Goal: Information Seeking & Learning: Learn about a topic

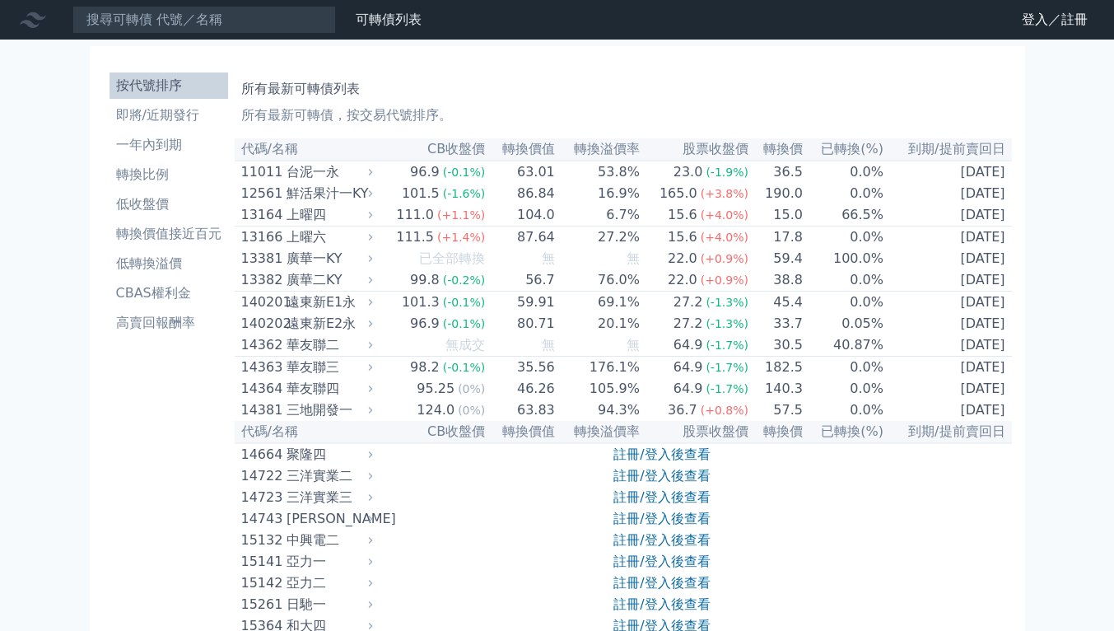
click at [181, 175] on li "轉換比例" at bounding box center [169, 175] width 119 height 20
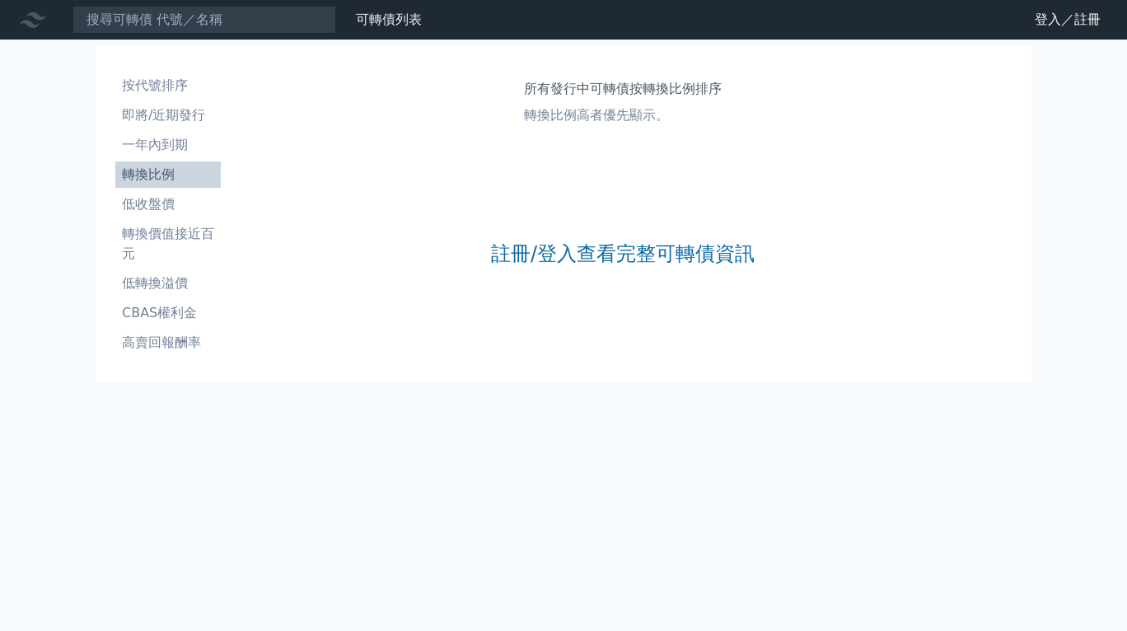
drag, startPoint x: 588, startPoint y: 246, endPoint x: 579, endPoint y: 247, distance: 9.1
click at [587, 246] on link "註冊/登入查看完整可轉債資訊" at bounding box center [623, 253] width 264 height 26
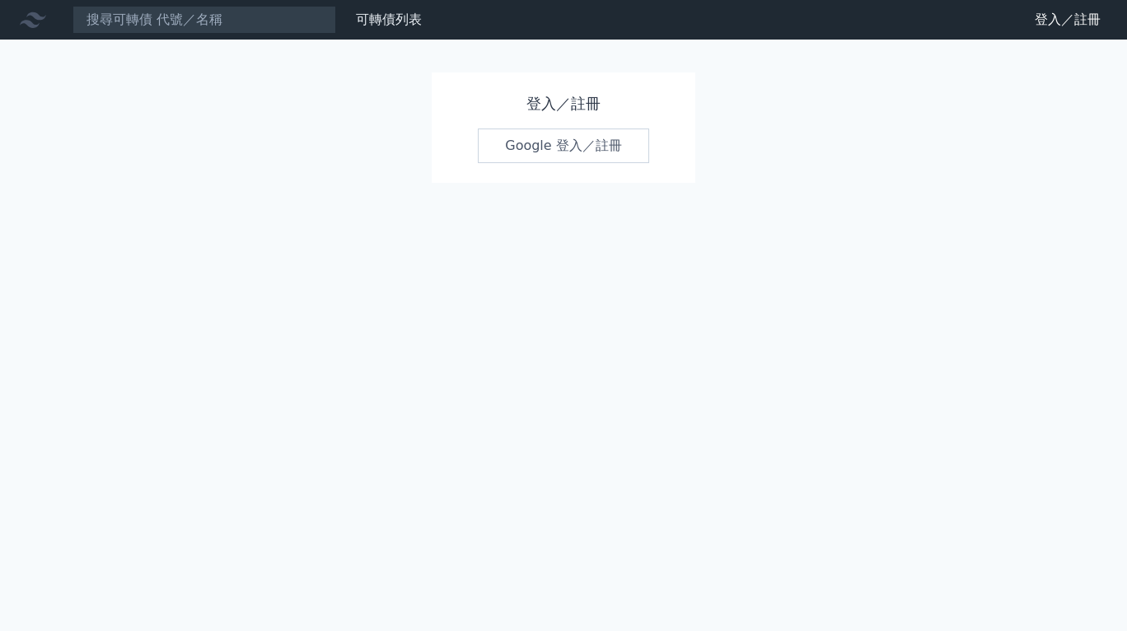
click at [549, 147] on link "Google 登入／註冊" at bounding box center [563, 145] width 171 height 35
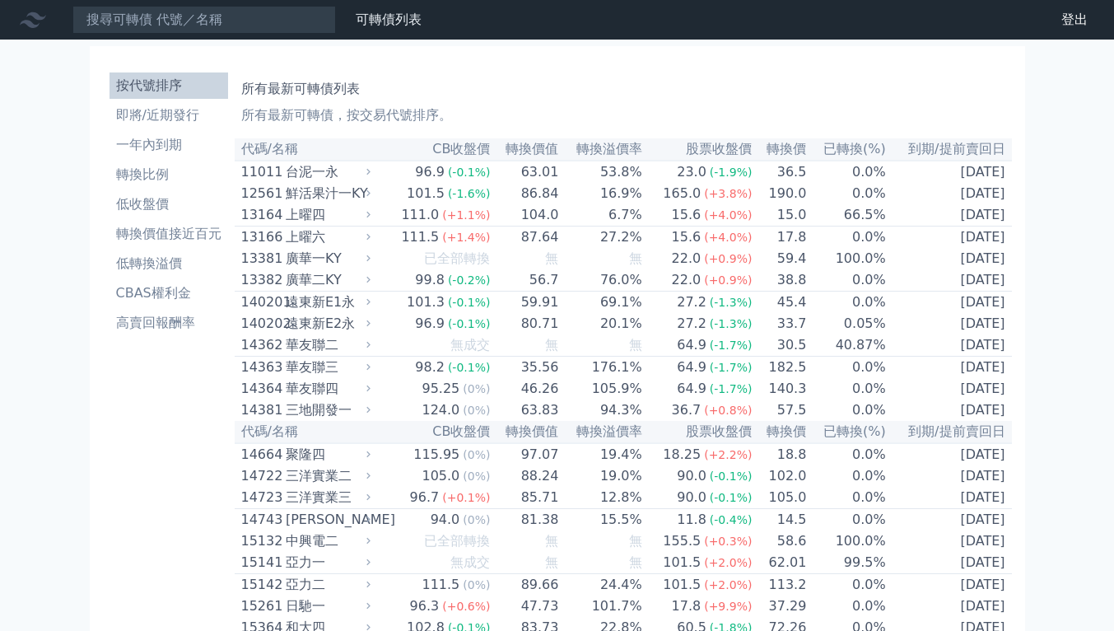
click at [177, 175] on li "轉換比例" at bounding box center [169, 175] width 119 height 20
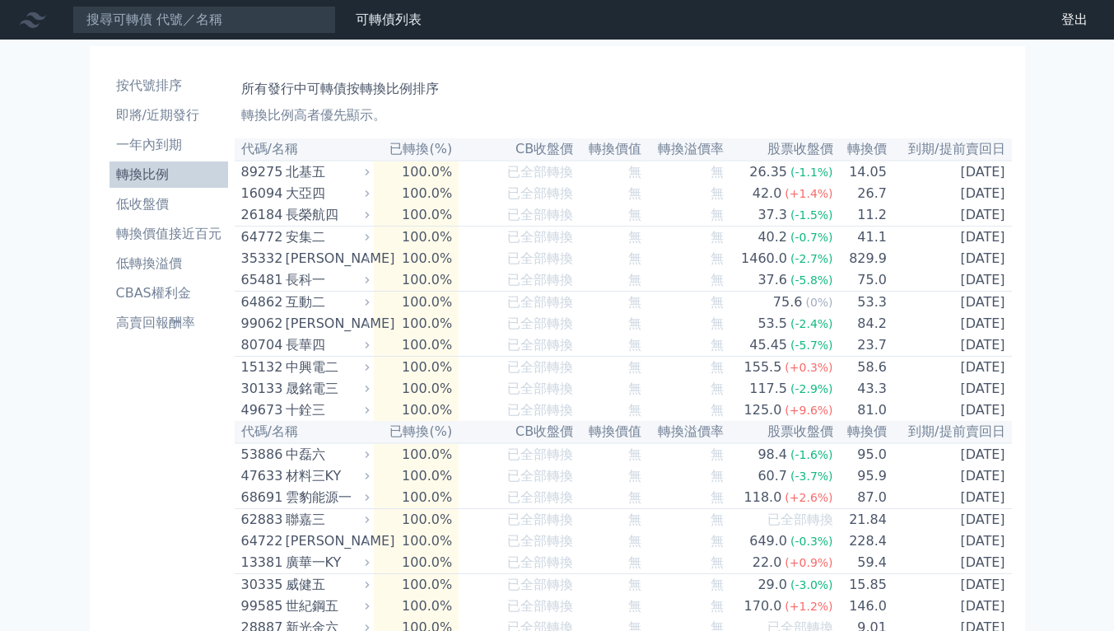
click at [175, 113] on li "即將/近期發行" at bounding box center [169, 115] width 119 height 20
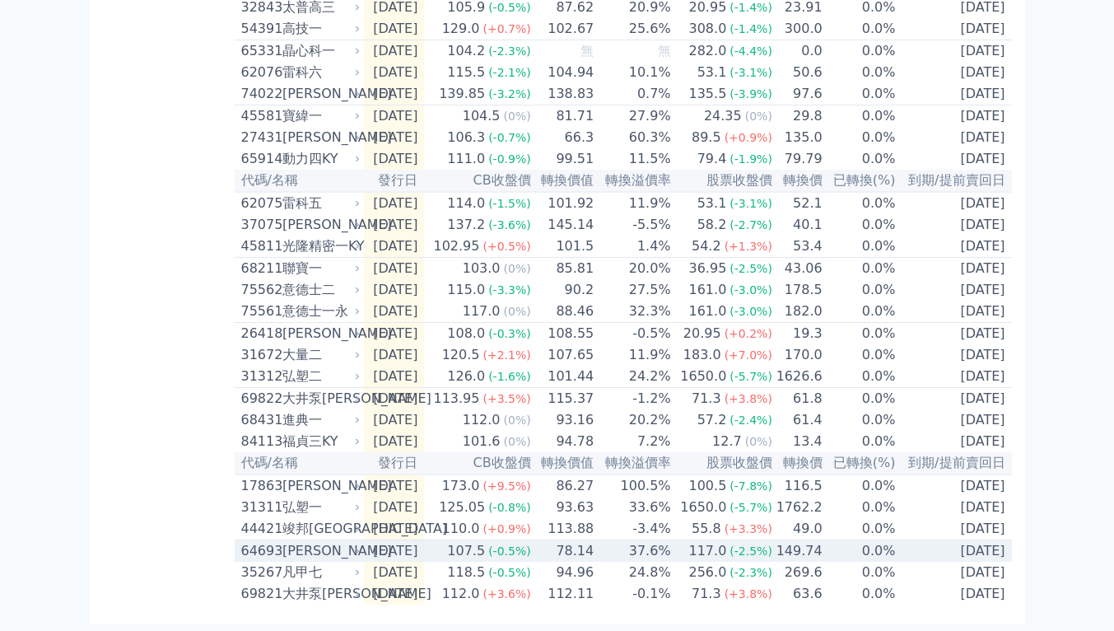
scroll to position [609, 0]
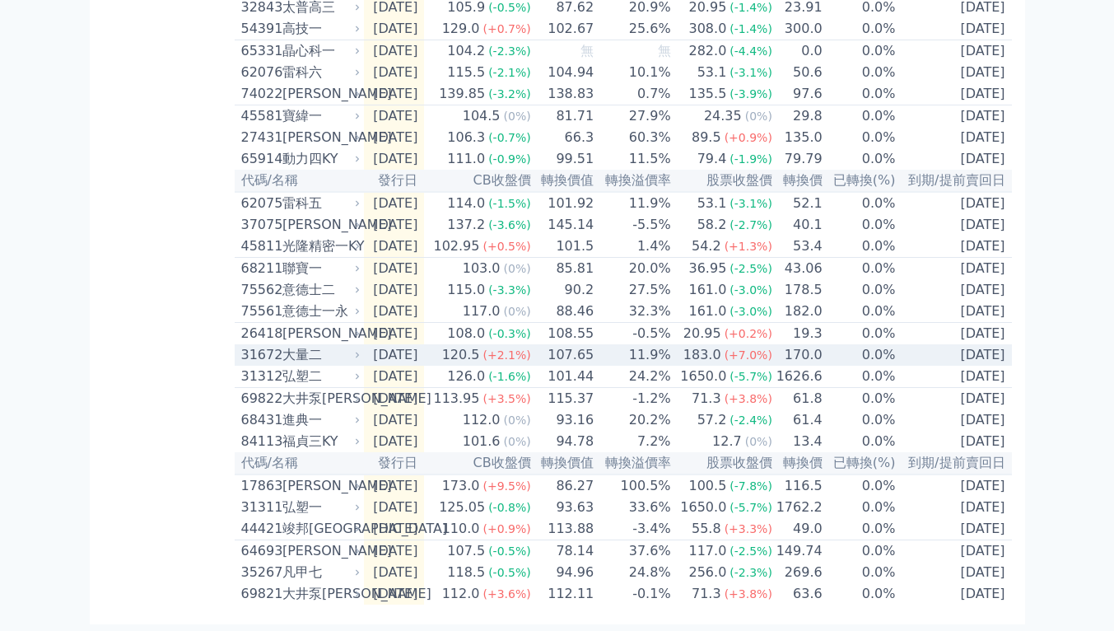
click at [425, 344] on td "2025-08-06" at bounding box center [394, 354] width 61 height 21
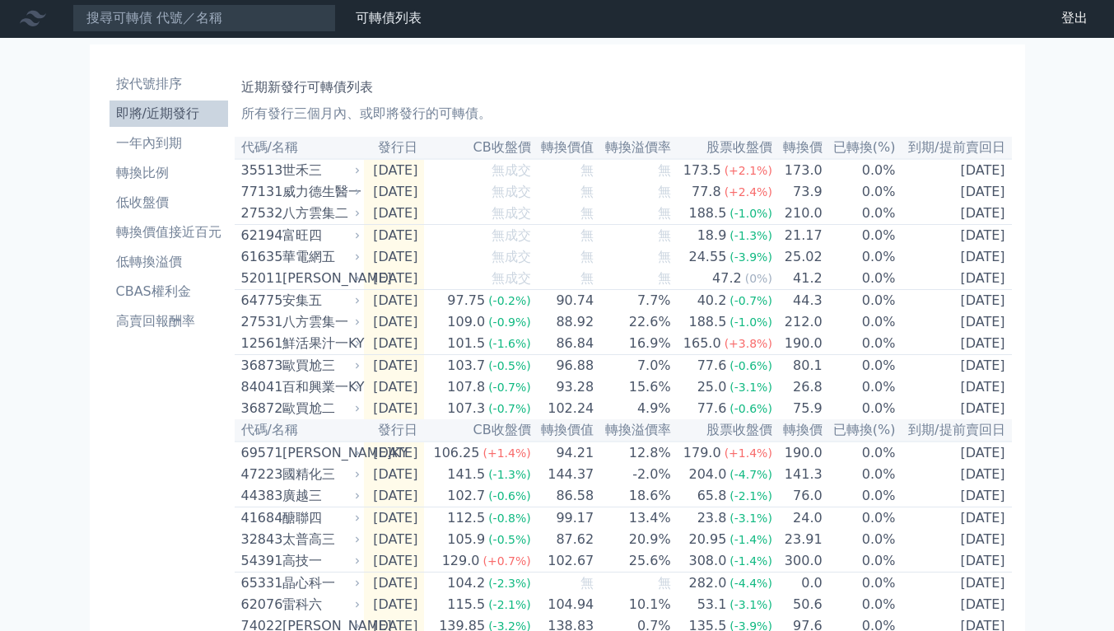
scroll to position [0, 0]
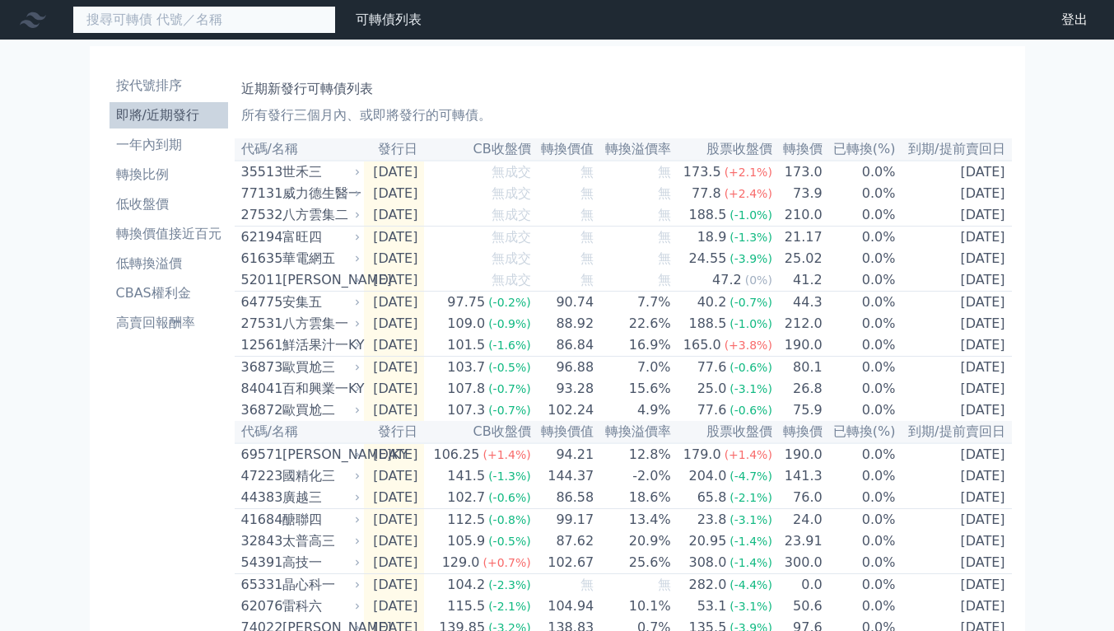
click at [249, 16] on input at bounding box center [204, 20] width 264 height 28
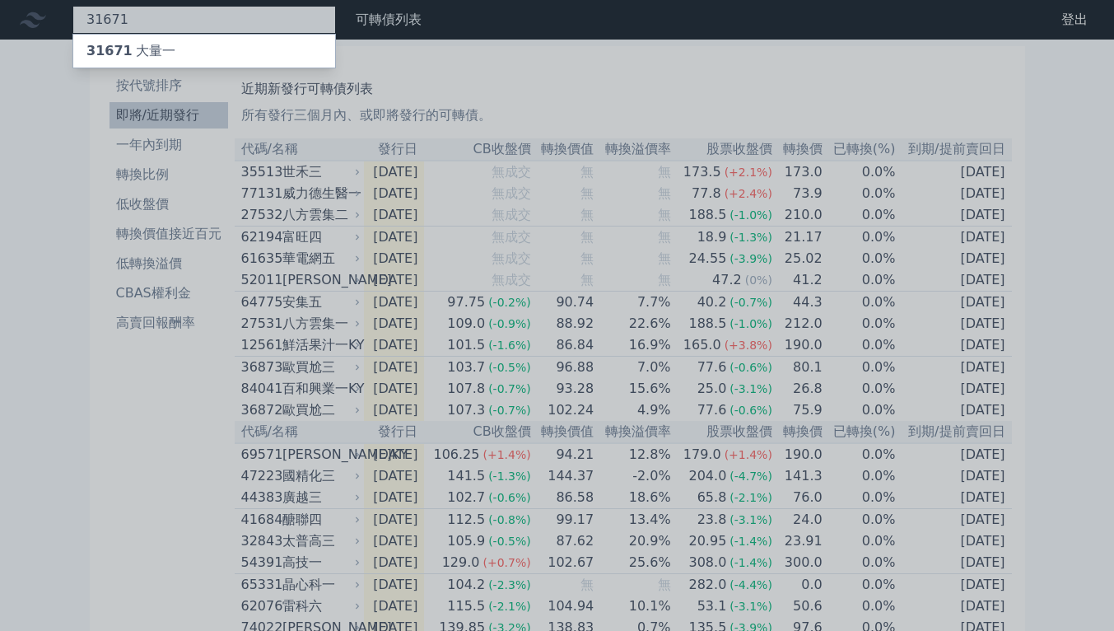
type input "31671"
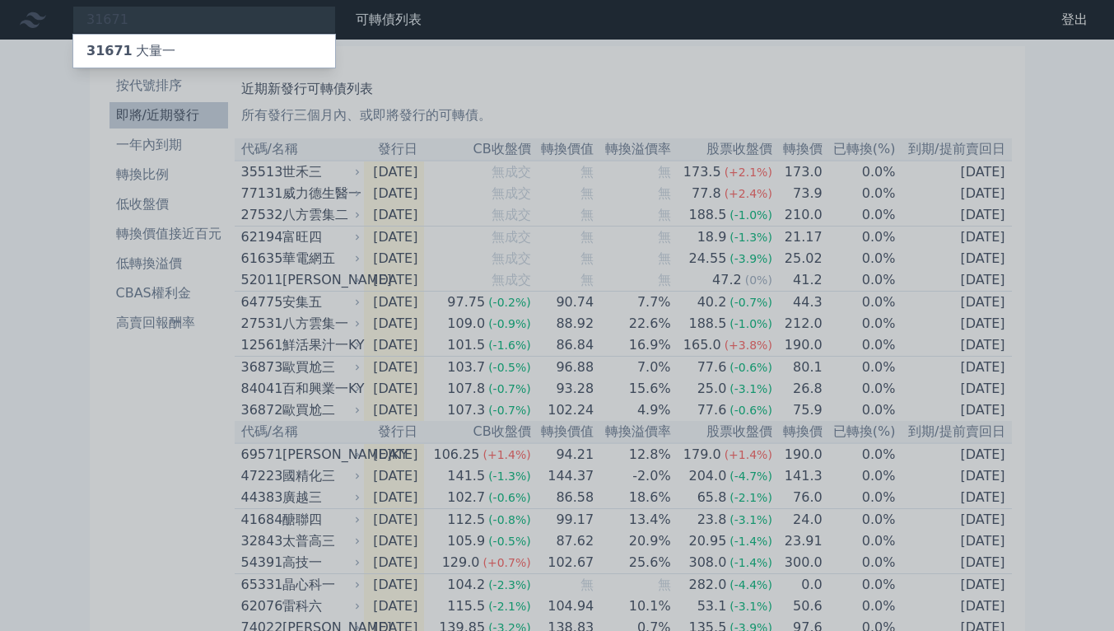
click at [272, 49] on div "31671 大量一" at bounding box center [204, 51] width 262 height 33
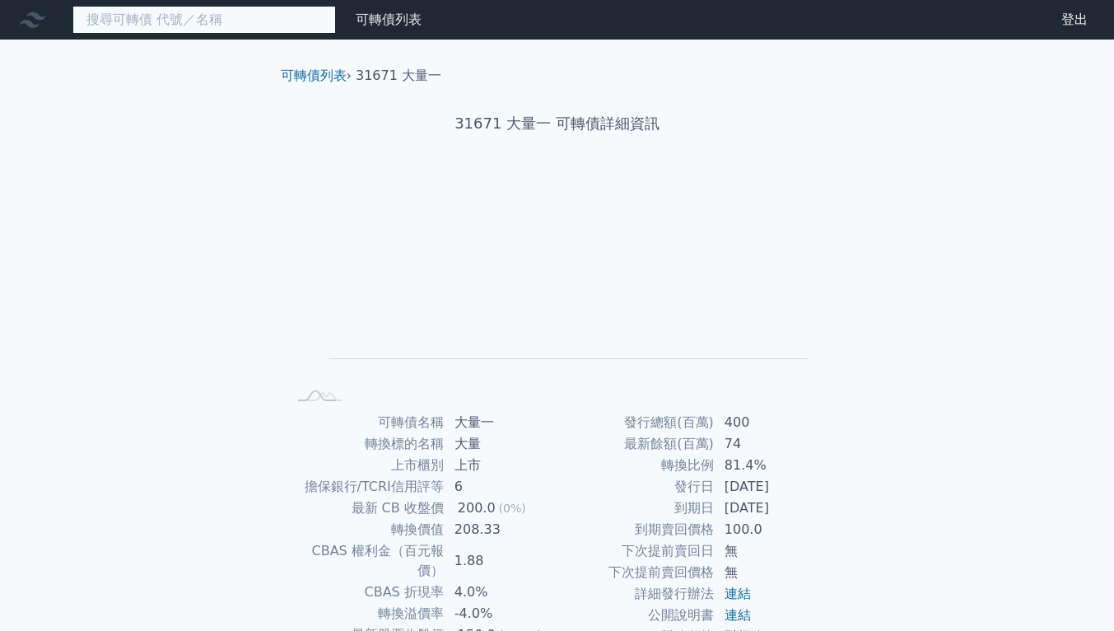
click at [239, 7] on input at bounding box center [204, 20] width 264 height 28
type input "6"
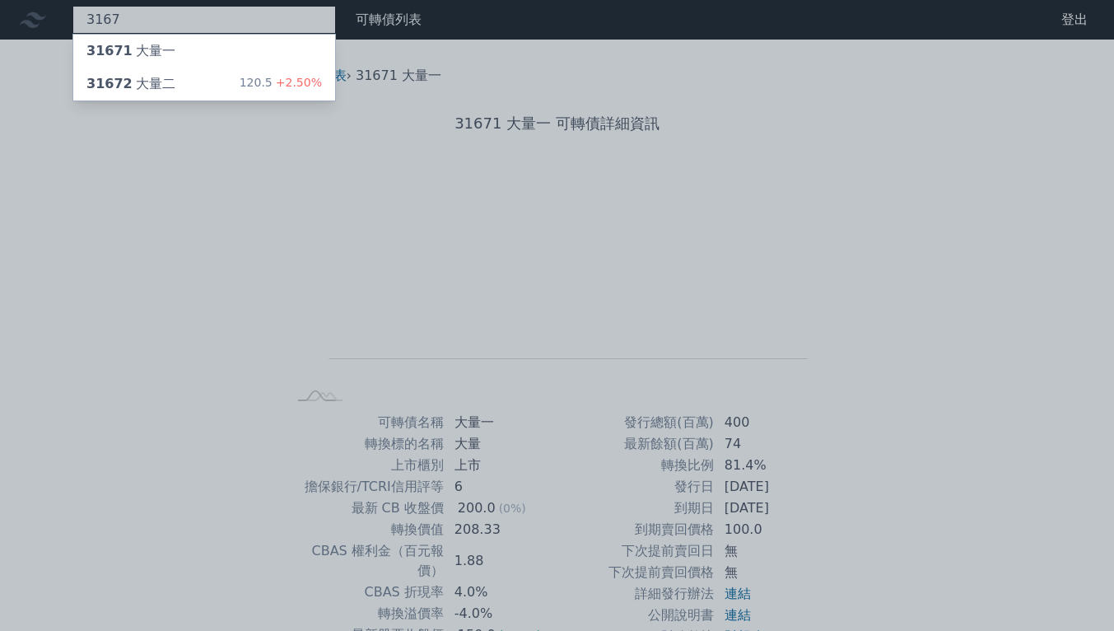
type input "3167"
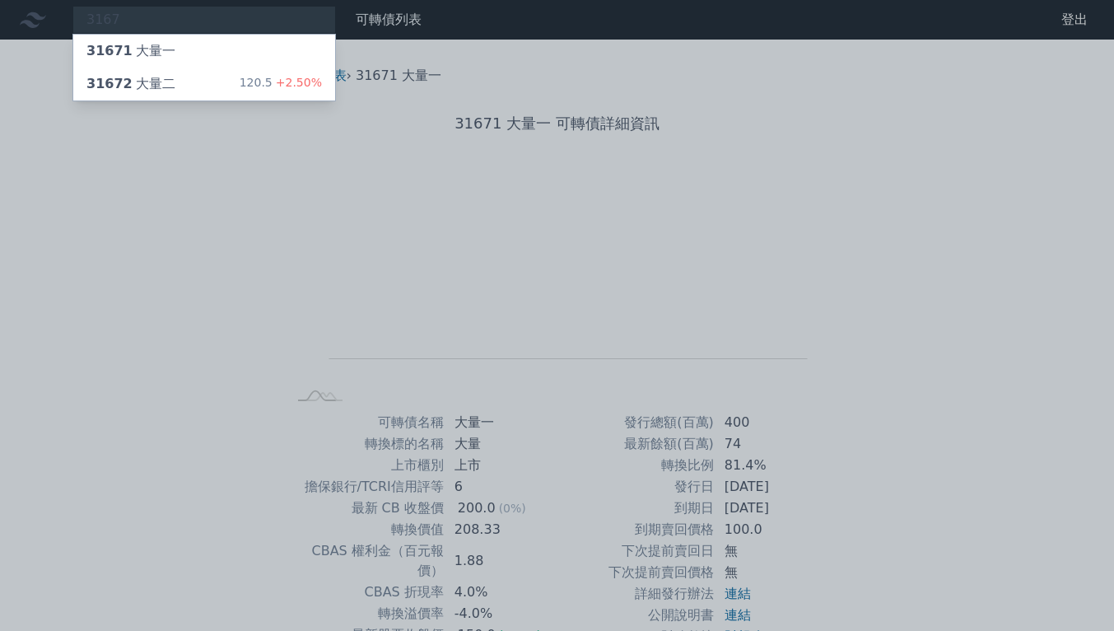
click at [246, 76] on div "31672 大量二 120.5 +2.50%" at bounding box center [204, 84] width 262 height 33
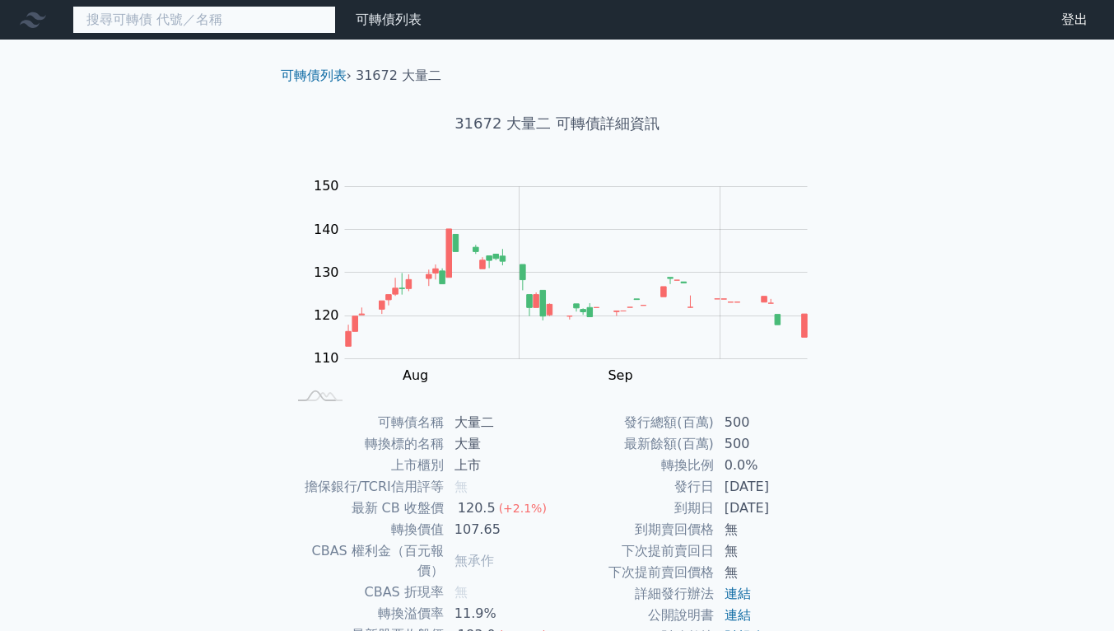
click at [250, 10] on input at bounding box center [204, 20] width 264 height 28
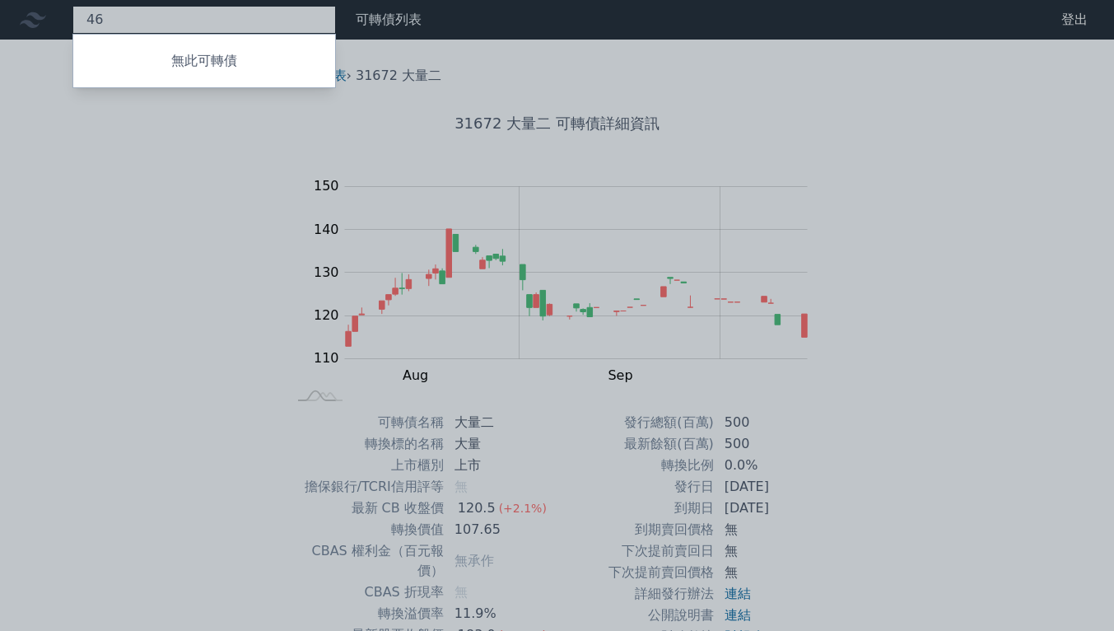
type input "4"
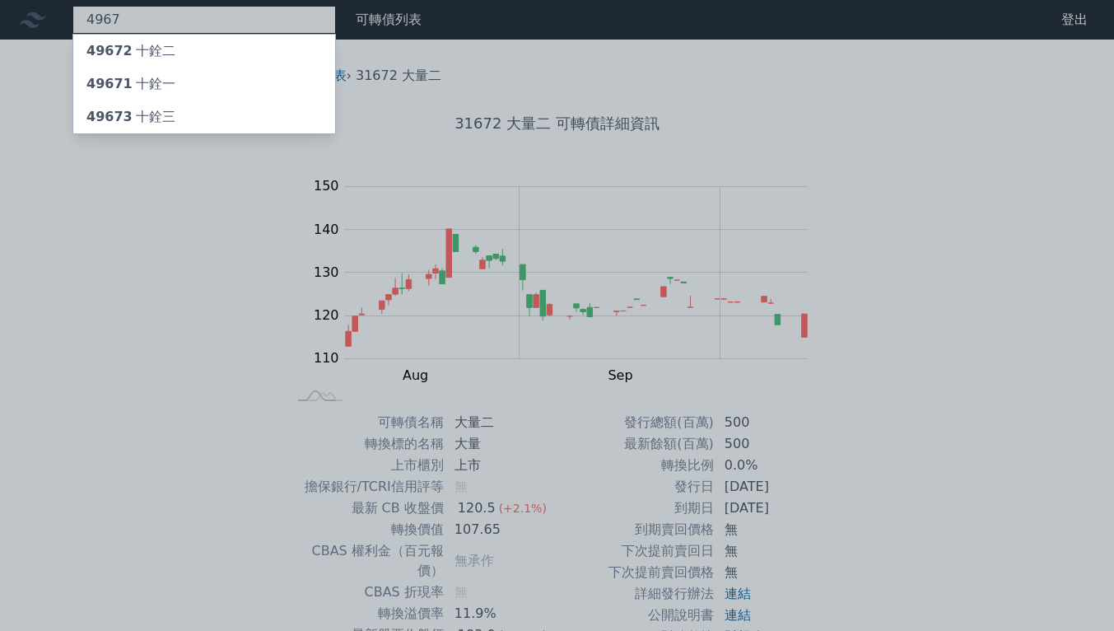
type input "4967"
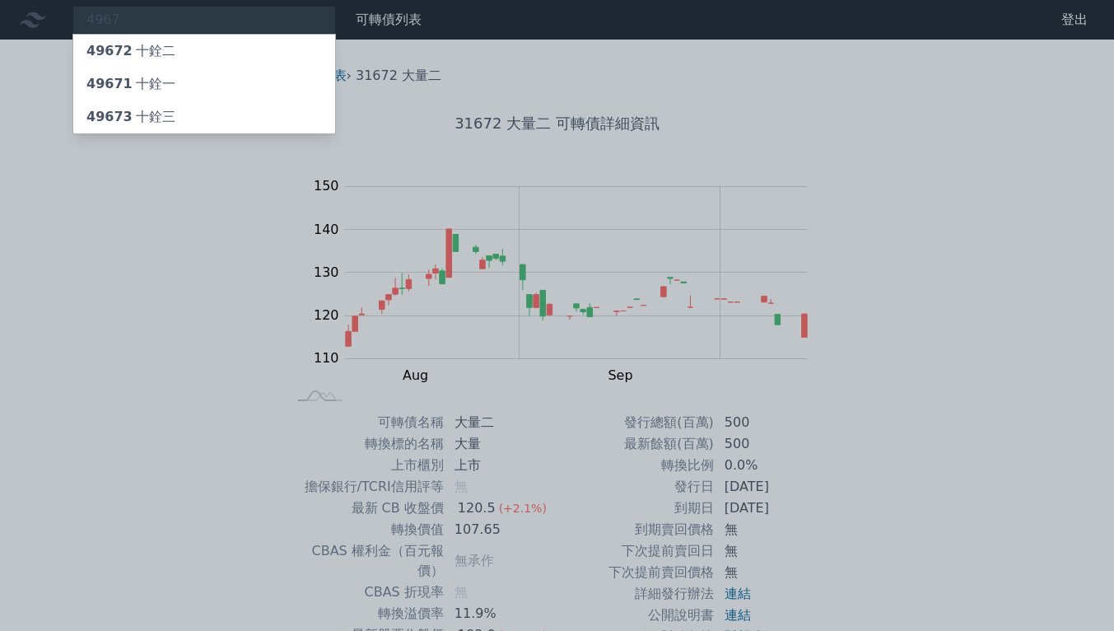
click at [254, 117] on div "49673 十銓三" at bounding box center [204, 116] width 262 height 33
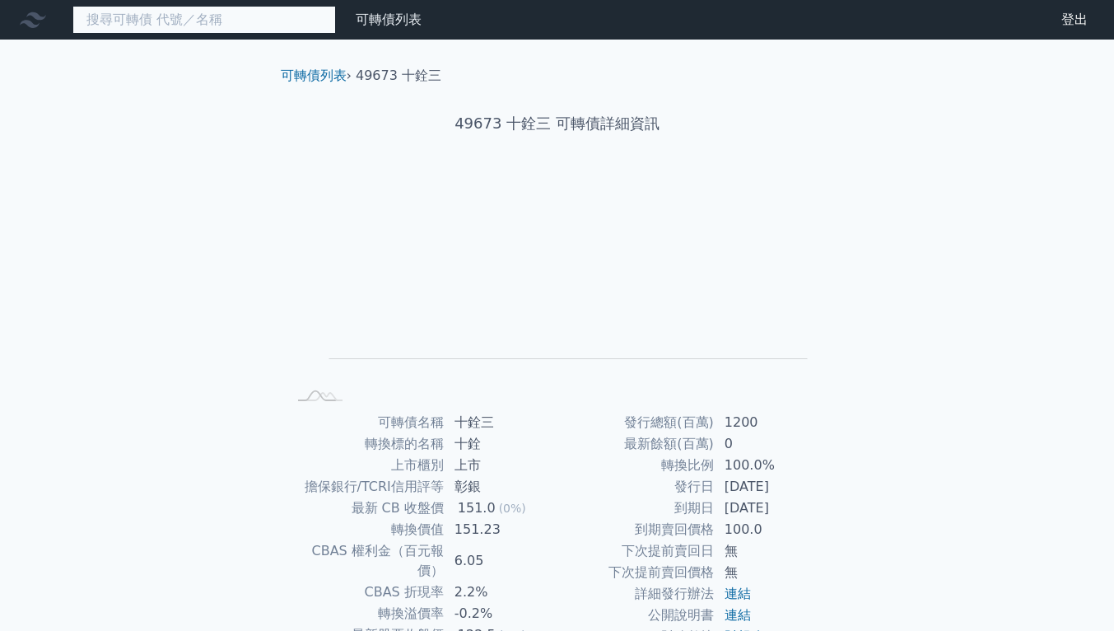
click at [175, 28] on input at bounding box center [204, 20] width 264 height 28
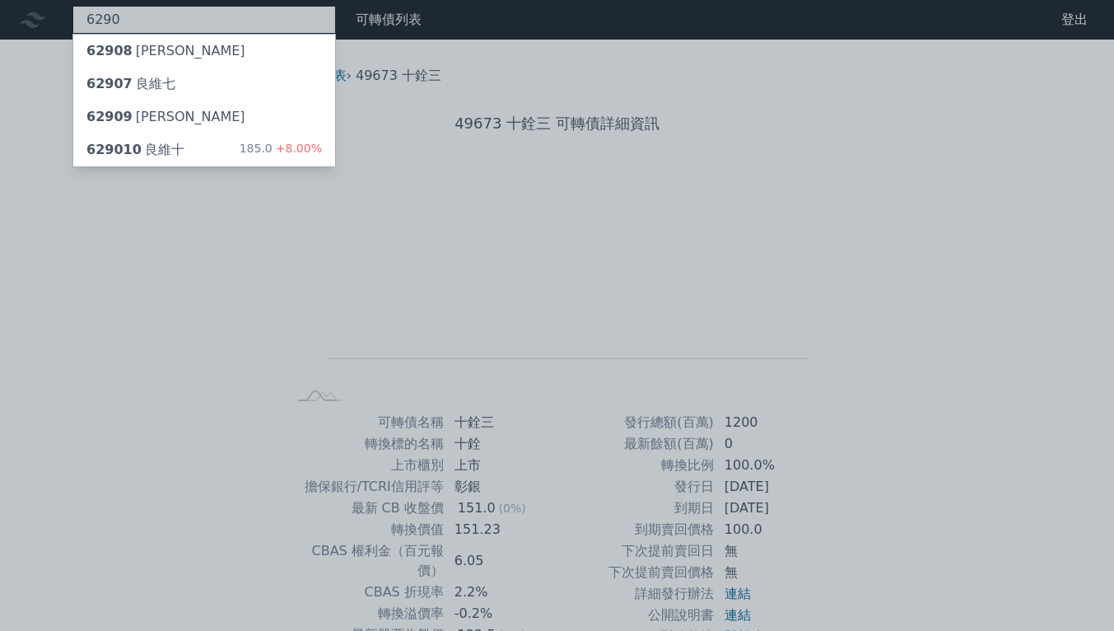
type input "6290"
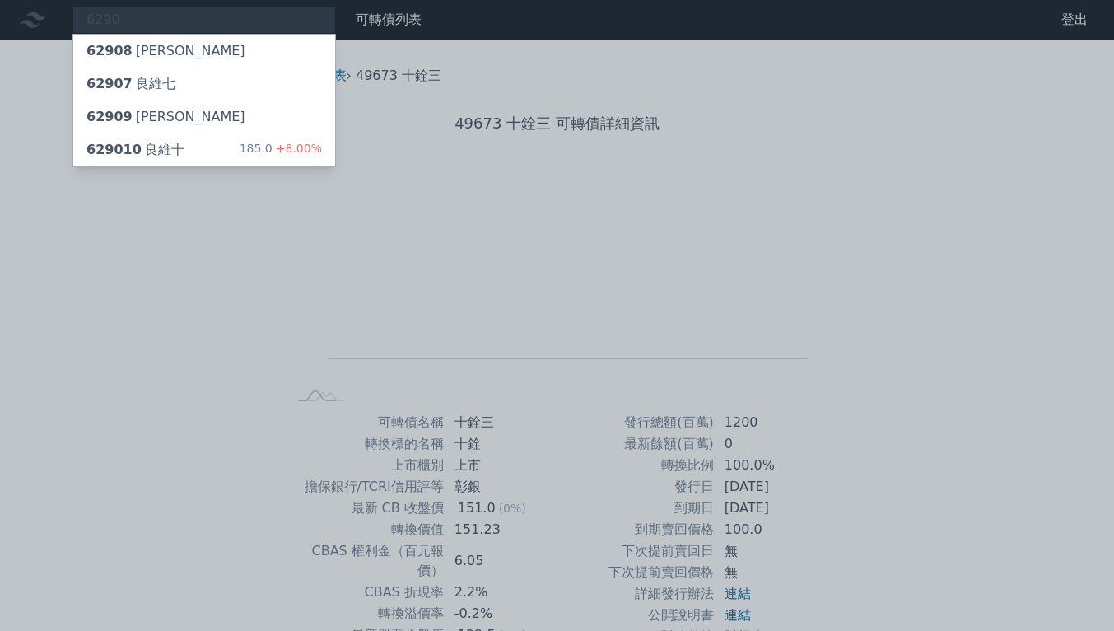
click at [170, 156] on div "629010 良維十" at bounding box center [135, 150] width 98 height 20
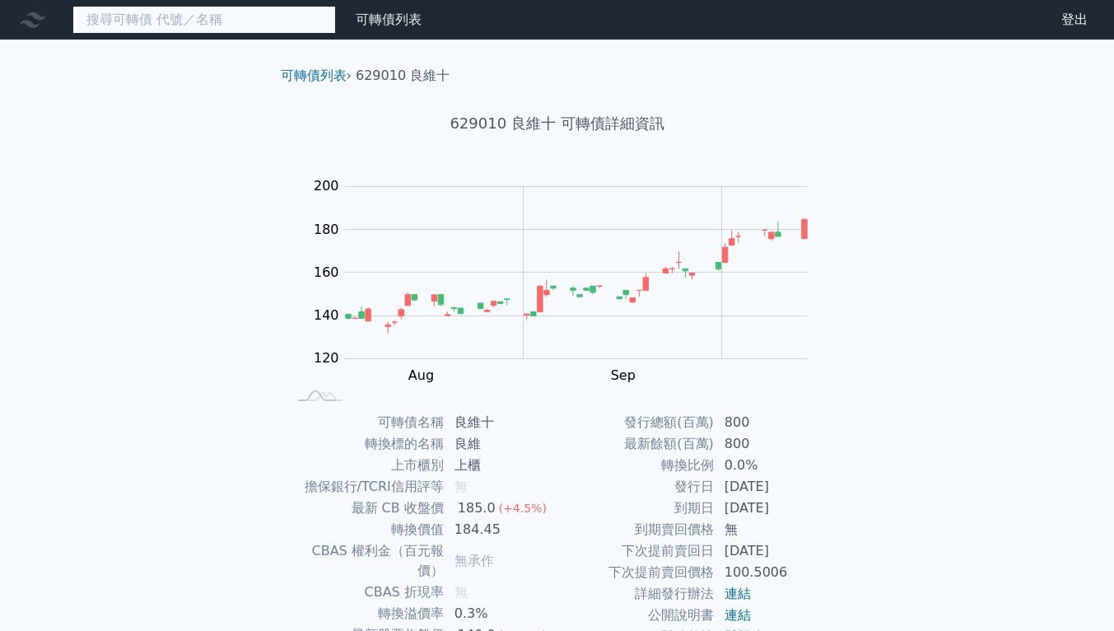
drag, startPoint x: 170, startPoint y: -10, endPoint x: 164, endPoint y: -23, distance: 14.7
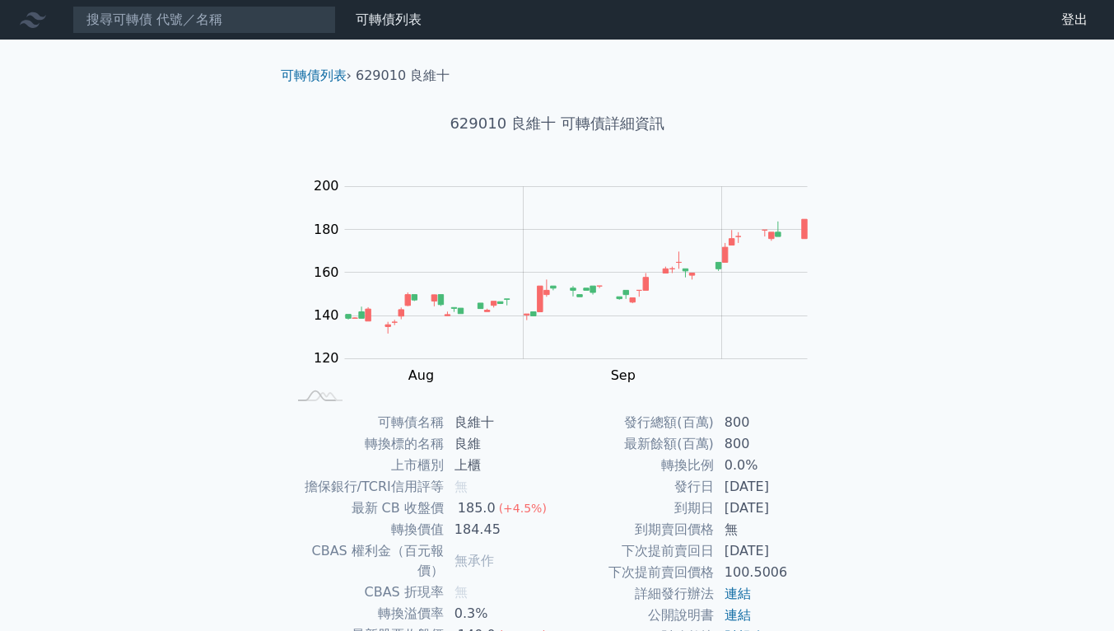
drag, startPoint x: 164, startPoint y: -23, endPoint x: 129, endPoint y: 23, distance: 57.7
click at [130, 7] on nav "可轉債列表 財務數據 可轉債列表 財務數據 登出 登出" at bounding box center [557, 20] width 1114 height 40
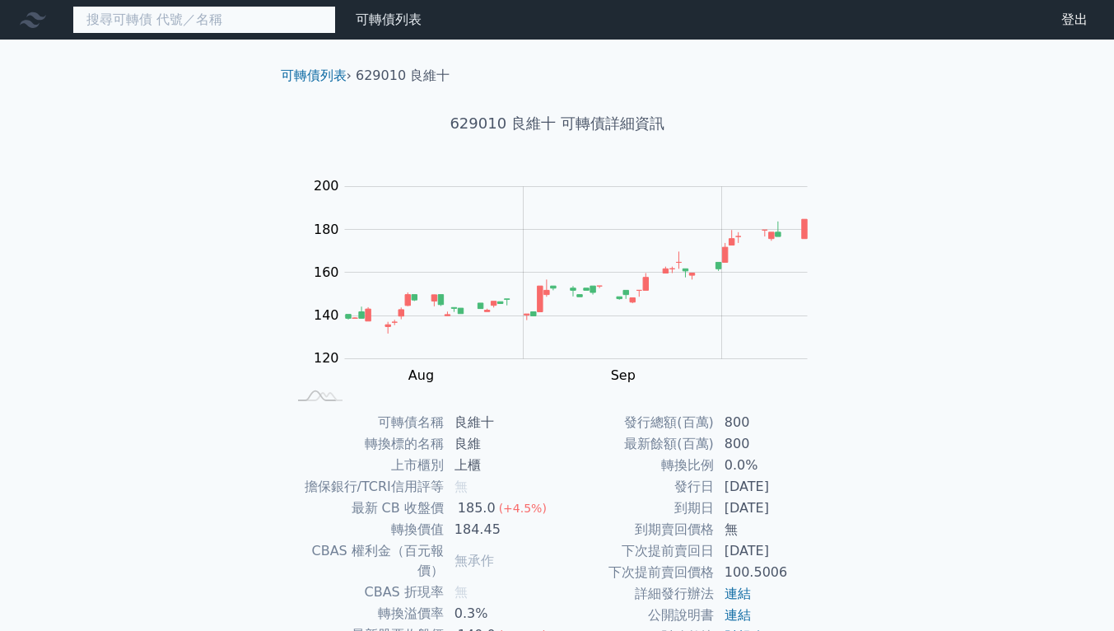
click at [133, 24] on input at bounding box center [204, 20] width 264 height 28
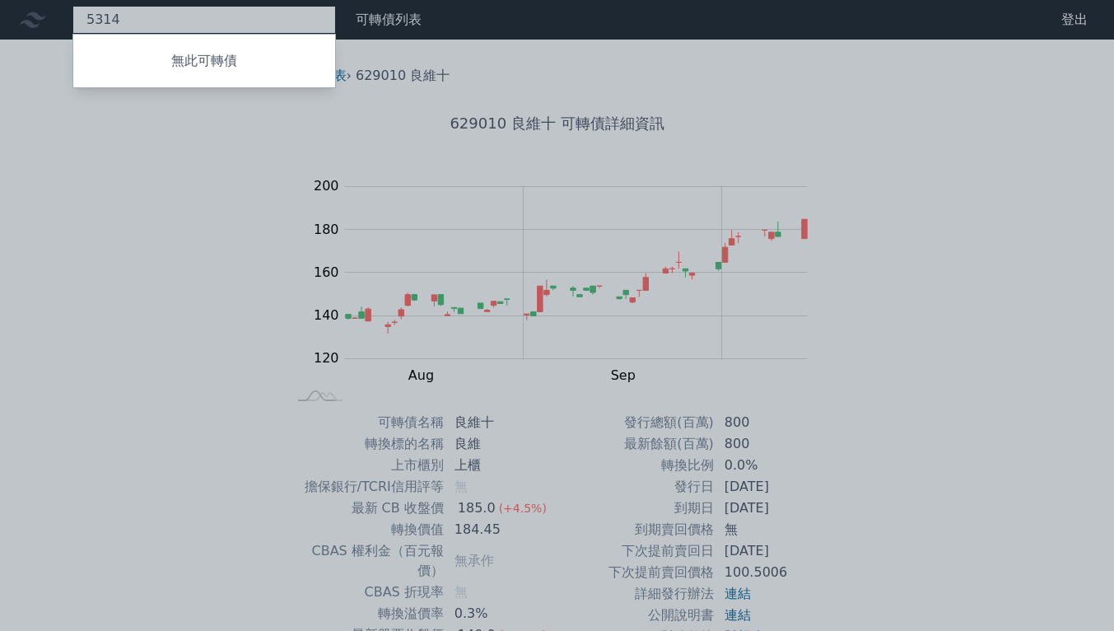
type input "5314"
